Goal: Task Accomplishment & Management: Complete application form

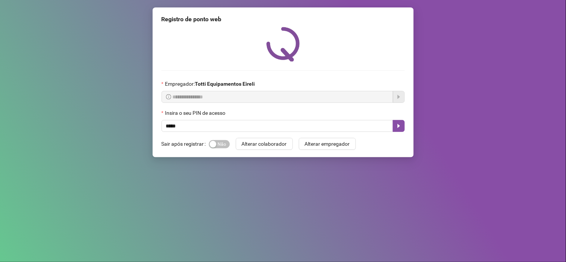
type input "*****"
click at [170, 97] on span "**********" at bounding box center [278, 97] width 232 height 12
